Goal: Task Accomplishment & Management: Manage account settings

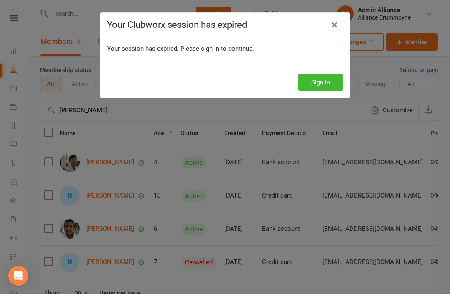
select select "100"
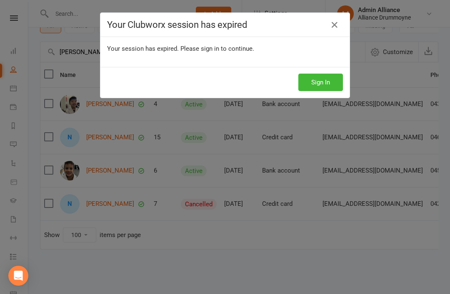
click at [324, 89] on button "Sign In" at bounding box center [320, 82] width 45 height 17
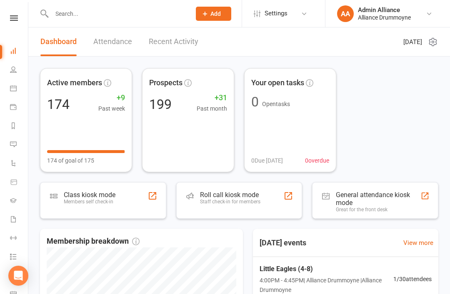
click at [5, 73] on li "People" at bounding box center [14, 70] width 28 height 19
click at [20, 75] on link "People" at bounding box center [19, 70] width 19 height 19
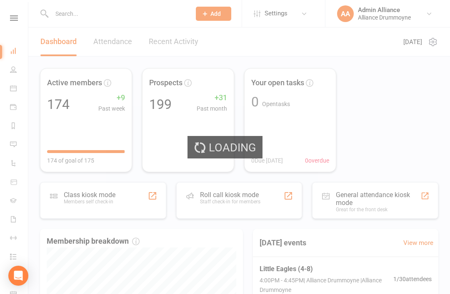
select select "100"
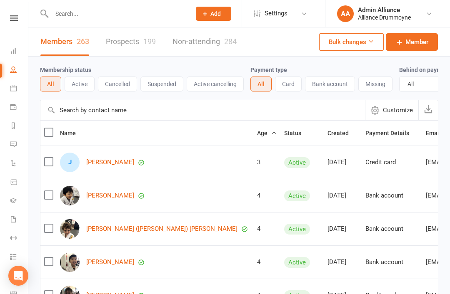
click at [80, 89] on button "Active" at bounding box center [80, 84] width 30 height 15
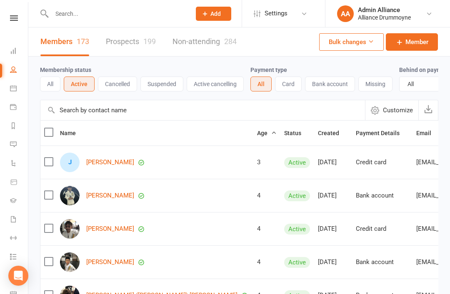
click at [83, 110] on input "text" at bounding box center [202, 110] width 324 height 20
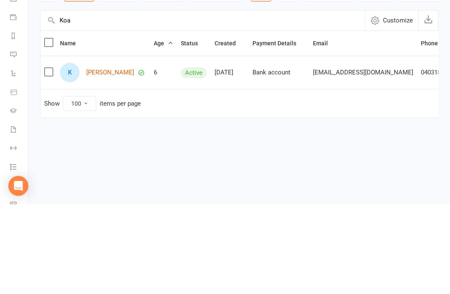
type input "Koa"
click at [102, 159] on link "Koa Jefferys" at bounding box center [110, 162] width 48 height 7
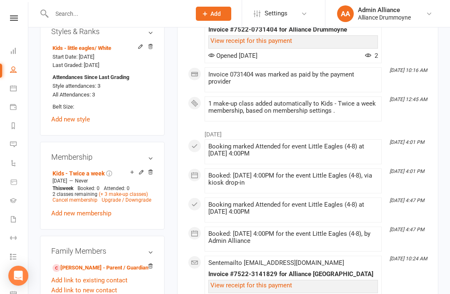
scroll to position [395, 0]
click at [129, 192] on link "(+ 3 make-up classes)" at bounding box center [123, 195] width 49 height 6
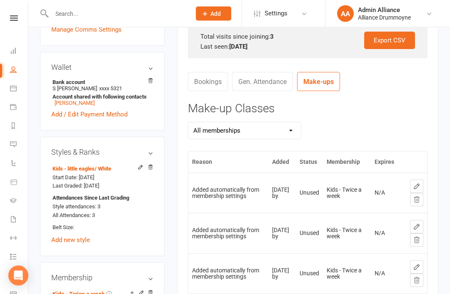
scroll to position [278, 0]
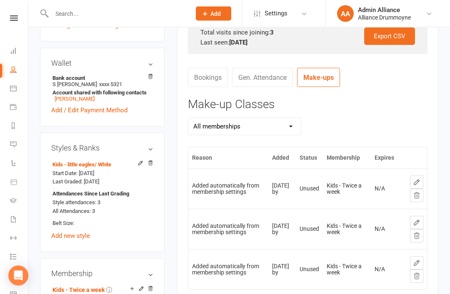
click at [0, 142] on li "Messages" at bounding box center [14, 145] width 28 height 19
click at [12, 50] on icon at bounding box center [13, 50] width 7 height 7
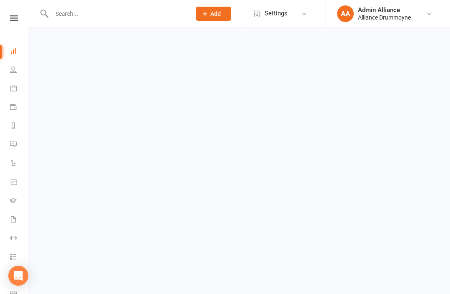
click at [15, 71] on icon at bounding box center [13, 69] width 7 height 7
select select "100"
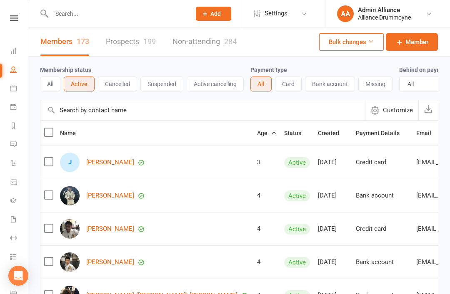
click at [264, 118] on input "text" at bounding box center [202, 110] width 324 height 20
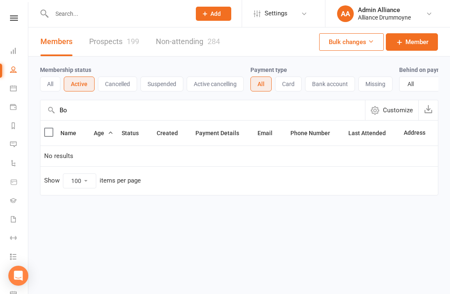
type input "B"
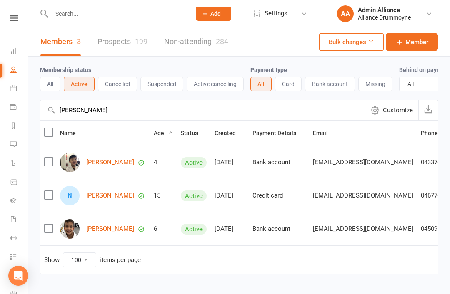
type input "Noah"
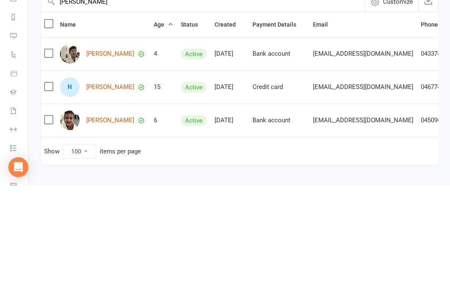
click at [108, 192] on link "Noah Zoud" at bounding box center [110, 195] width 48 height 7
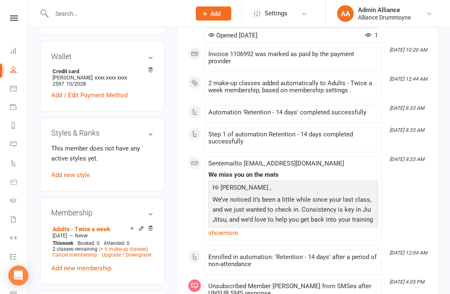
scroll to position [285, 0]
click at [143, 226] on icon at bounding box center [141, 229] width 6 height 6
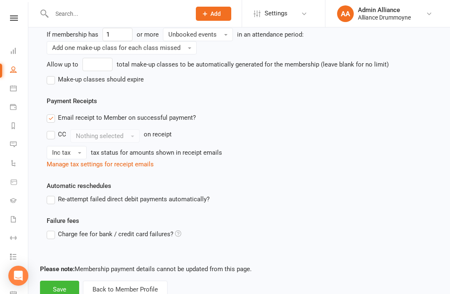
scroll to position [393, 0]
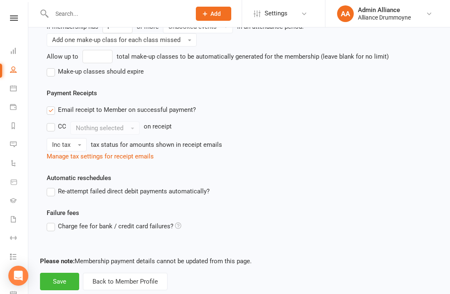
click at [117, 290] on button "Back to Member Profile" at bounding box center [125, 281] width 85 height 17
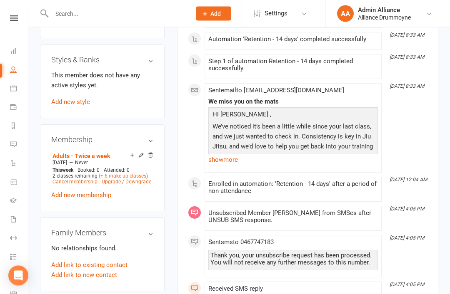
scroll to position [359, 0]
click at [82, 179] on link "Cancel membership" at bounding box center [74, 182] width 45 height 6
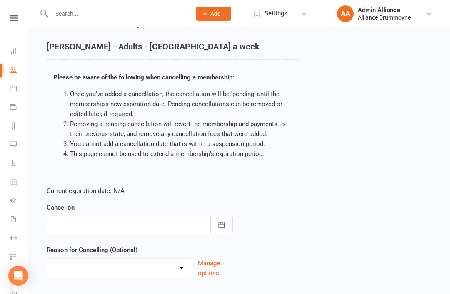
scroll to position [42, 0]
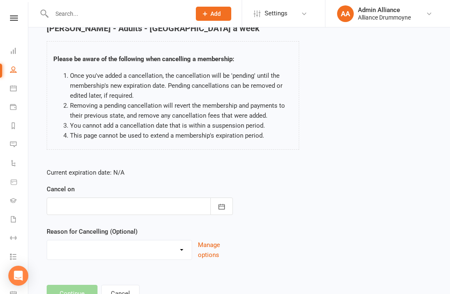
click at [125, 294] on button "Cancel" at bounding box center [120, 293] width 38 height 17
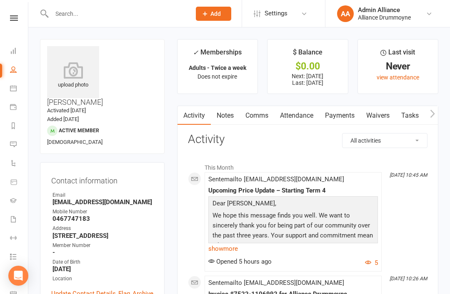
click at [344, 113] on link "Payments" at bounding box center [339, 115] width 41 height 19
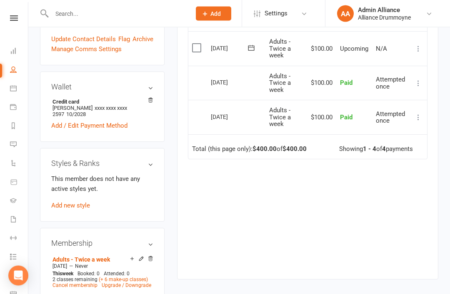
scroll to position [255, 0]
click at [73, 283] on link "Cancel membership" at bounding box center [74, 286] width 45 height 6
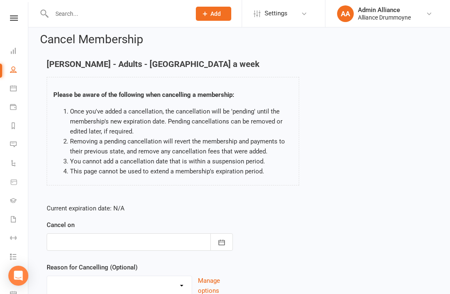
scroll to position [18, 0]
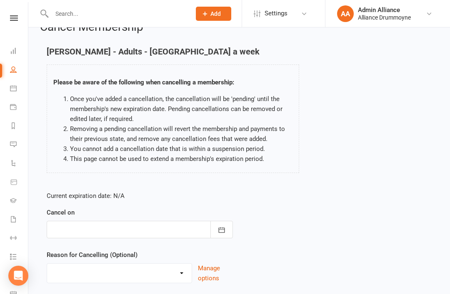
click at [225, 229] on icon "button" at bounding box center [221, 230] width 8 height 8
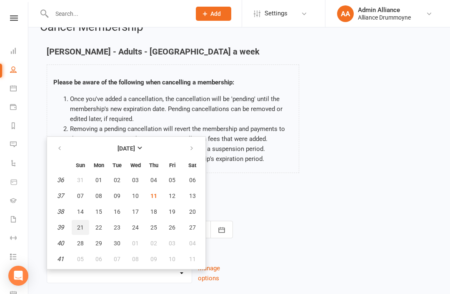
click at [85, 225] on button "21" at bounding box center [80, 227] width 17 height 15
type input "21 Sep 2025"
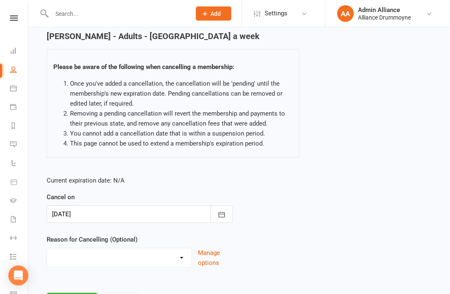
click at [141, 255] on select "Downgrade Membership Holiday Injury Upgrade Membership Other reason" at bounding box center [119, 257] width 145 height 17
select select "4"
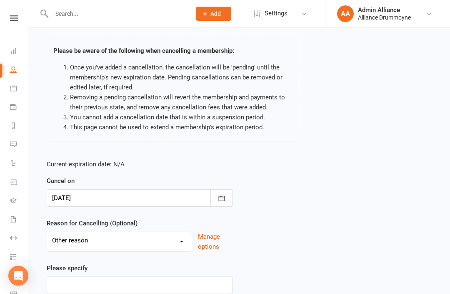
scroll to position [98, 0]
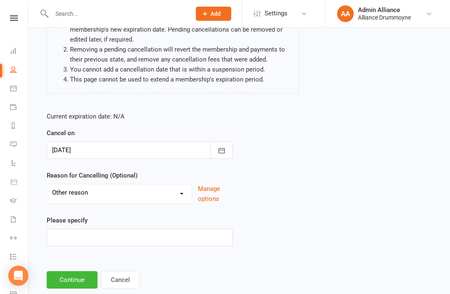
click at [74, 279] on button "Continue" at bounding box center [72, 280] width 51 height 17
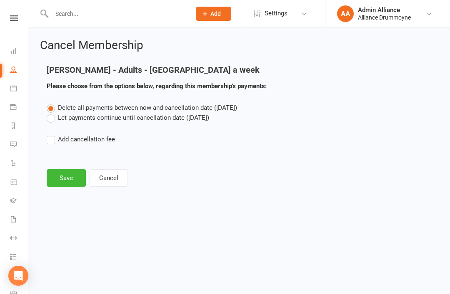
click at [66, 177] on button "Save" at bounding box center [66, 178] width 39 height 17
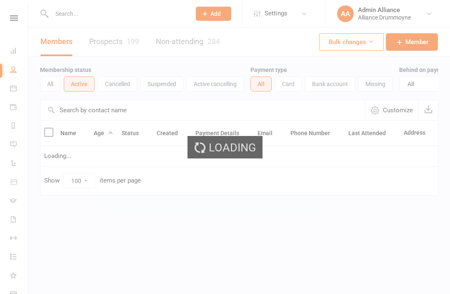
select select "100"
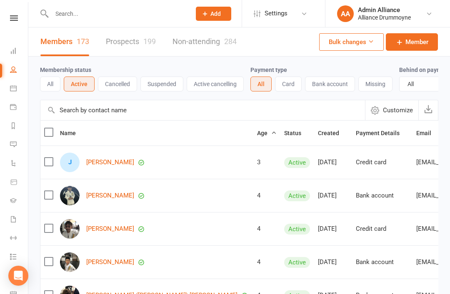
click at [276, 112] on input "text" at bounding box center [202, 110] width 324 height 20
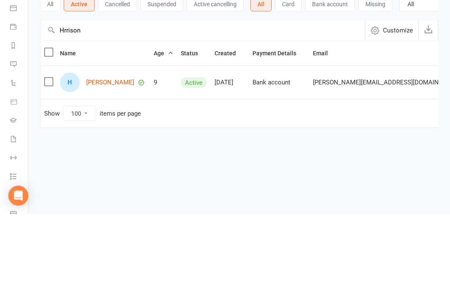
type input "Hrrison"
click at [121, 159] on link "Harrison Downs" at bounding box center [110, 162] width 48 height 7
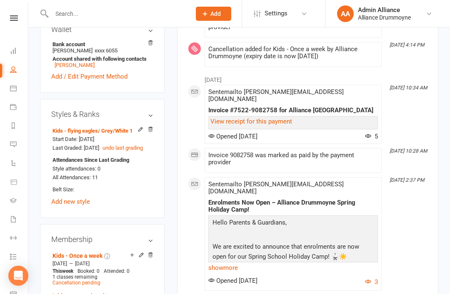
scroll to position [368, 0]
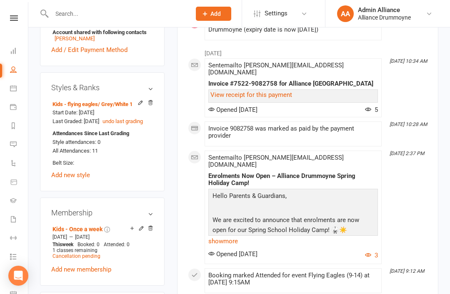
click at [237, 2] on div "Prospect Member Non-attending contact Class / event Appointment Grading event T…" at bounding box center [213, 13] width 57 height 27
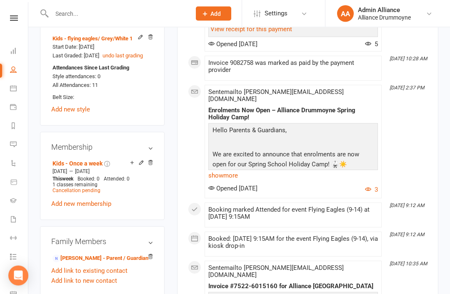
scroll to position [434, 0]
click at [101, 143] on h3 "Membership" at bounding box center [102, 147] width 102 height 8
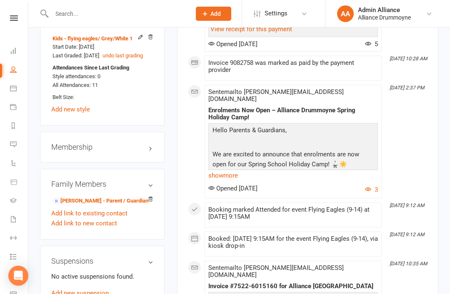
click at [104, 132] on div "Membership" at bounding box center [102, 147] width 125 height 31
click at [144, 143] on h3 "Membership" at bounding box center [102, 147] width 102 height 8
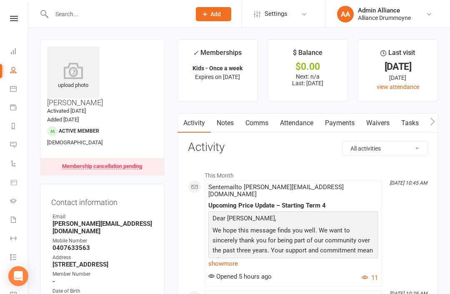
scroll to position [8, 0]
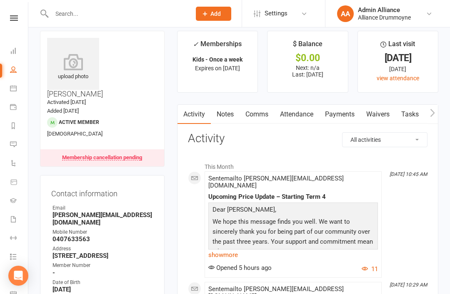
click at [350, 113] on link "Payments" at bounding box center [339, 114] width 41 height 19
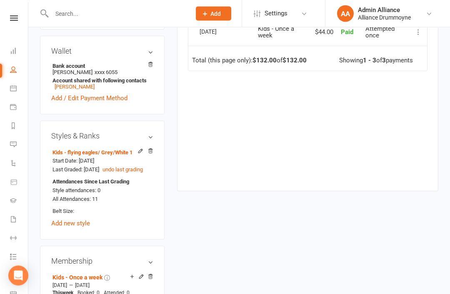
scroll to position [319, 0]
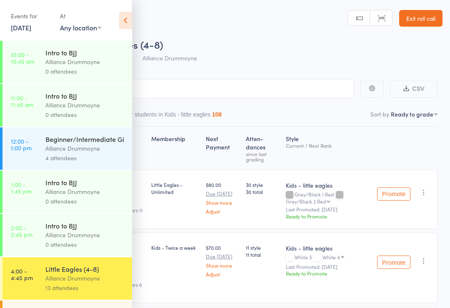
select select "9"
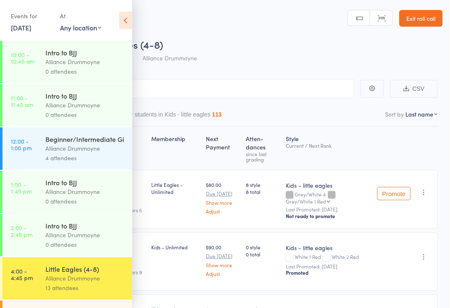
click at [423, 22] on link "Exit roll call" at bounding box center [420, 18] width 43 height 17
